Goal: Task Accomplishment & Management: Manage account settings

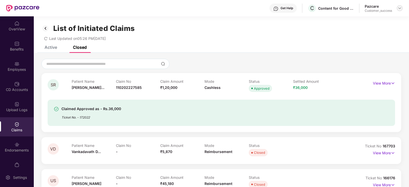
scroll to position [217, 0]
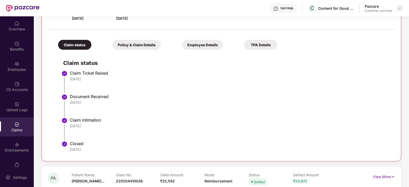
click at [402, 8] on div at bounding box center [400, 8] width 6 height 6
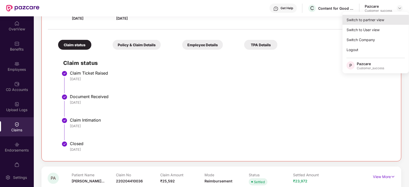
click at [377, 20] on div "Switch to partner view" at bounding box center [376, 20] width 67 height 10
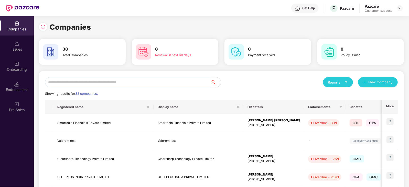
click at [133, 79] on input "text" at bounding box center [128, 82] width 166 height 10
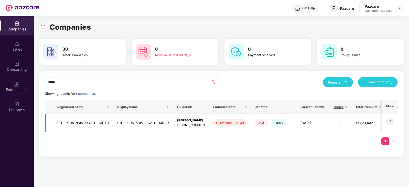
type input "*****"
click at [390, 122] on img at bounding box center [390, 121] width 7 height 7
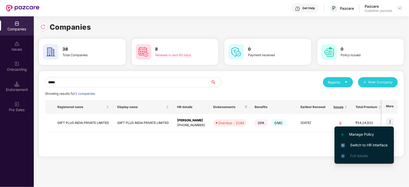
click at [365, 143] on span "Switch to HR interface" at bounding box center [364, 146] width 47 height 6
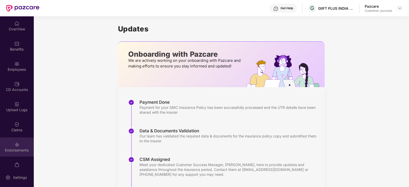
click at [8, 152] on div "Endorsements" at bounding box center [17, 150] width 34 height 5
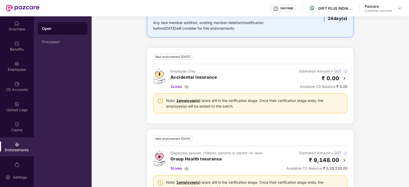
scroll to position [509, 0]
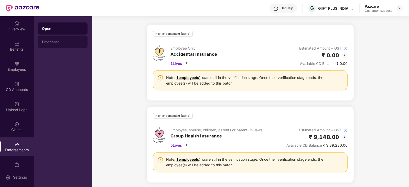
click at [61, 39] on div "Processed" at bounding box center [63, 42] width 50 height 12
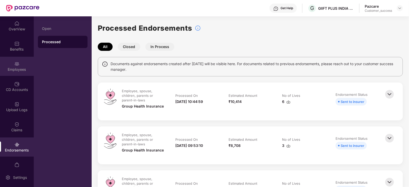
click at [13, 75] on div "Employees" at bounding box center [17, 66] width 34 height 19
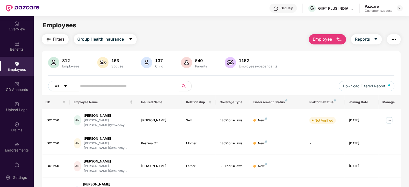
click at [106, 83] on input "text" at bounding box center [126, 86] width 92 height 8
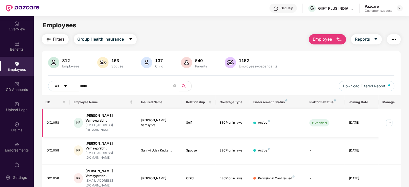
type input "*****"
click at [390, 120] on img at bounding box center [389, 123] width 8 height 8
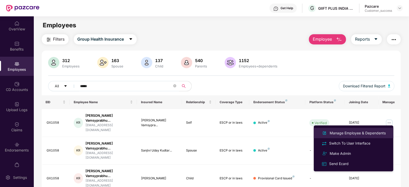
click at [359, 130] on div "Manage Employee & Dependents" at bounding box center [354, 133] width 66 height 6
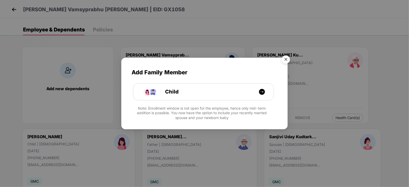
click at [287, 61] on img "Close" at bounding box center [286, 60] width 14 height 14
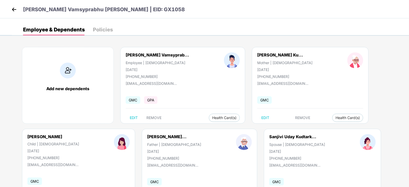
click at [15, 7] on img at bounding box center [14, 10] width 8 height 8
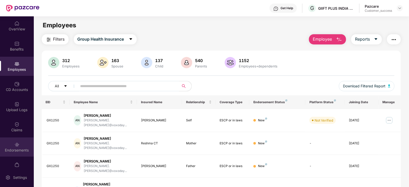
click at [9, 150] on div "Endorsements" at bounding box center [17, 150] width 34 height 5
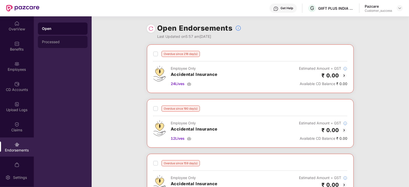
click at [51, 44] on div "Processed" at bounding box center [62, 42] width 41 height 4
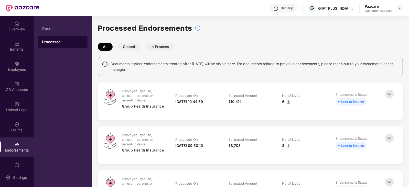
click at [288, 101] on img at bounding box center [289, 102] width 4 height 4
click at [206, 48] on div "All Closed In Process" at bounding box center [250, 47] width 305 height 8
click at [290, 147] on img at bounding box center [289, 146] width 4 height 4
